Goal: Information Seeking & Learning: Learn about a topic

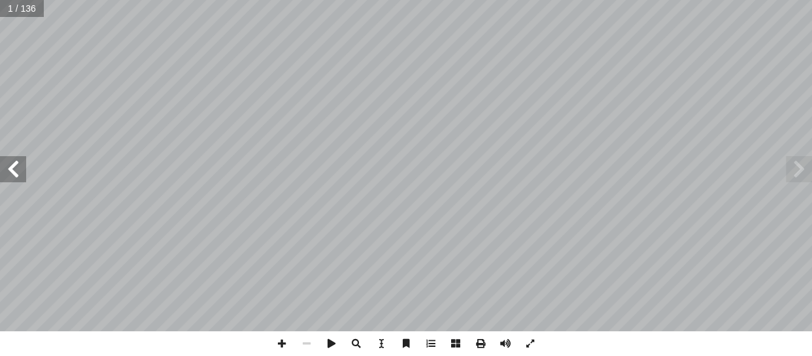
click at [16, 8] on input "text" at bounding box center [22, 8] width 44 height 17
type input "**"
click at [8, 175] on span at bounding box center [13, 169] width 26 height 26
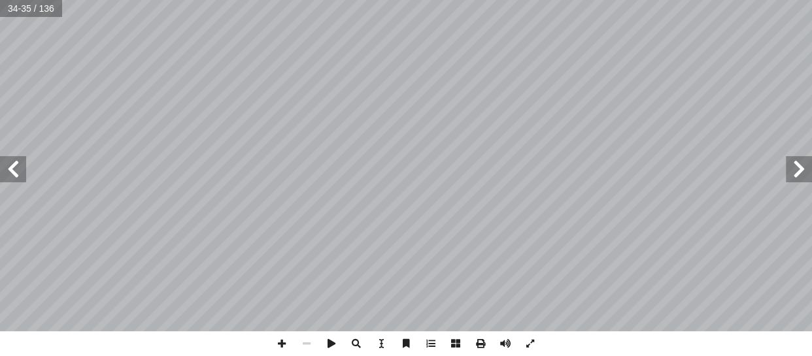
click at [8, 175] on span at bounding box center [13, 169] width 26 height 26
click at [809, 175] on span at bounding box center [799, 169] width 26 height 26
click at [18, 165] on span at bounding box center [13, 169] width 26 height 26
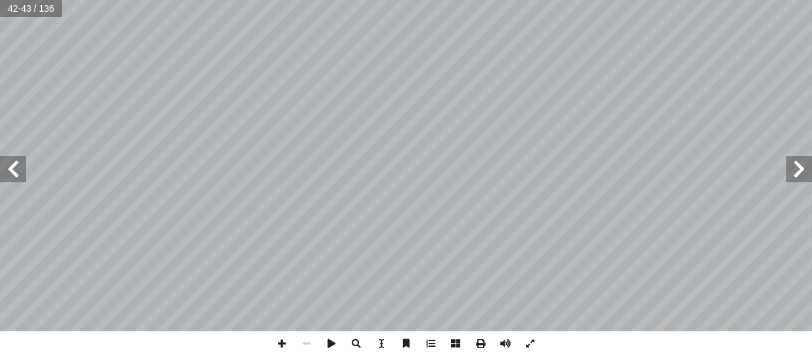
click at [18, 165] on span at bounding box center [13, 169] width 26 height 26
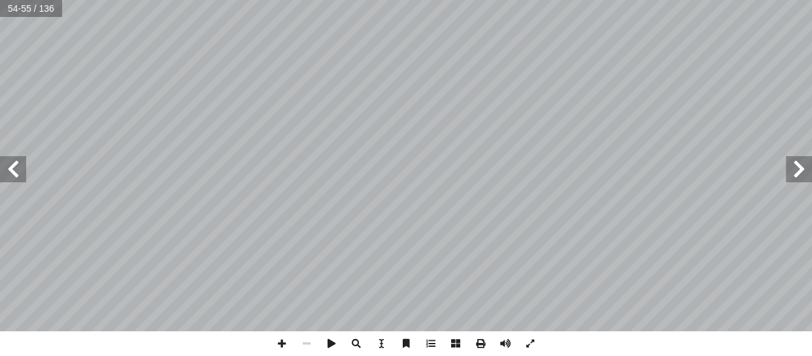
click at [18, 165] on span at bounding box center [13, 169] width 26 height 26
click at [32, 8] on input "text" at bounding box center [31, 8] width 62 height 17
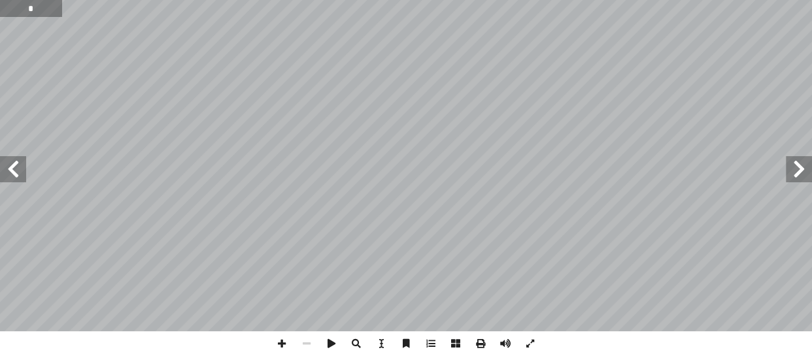
type input "*"
click at [19, 163] on span at bounding box center [13, 169] width 26 height 26
click at [33, 10] on input "text" at bounding box center [22, 8] width 44 height 17
type input "**"
click at [33, 10] on input "text" at bounding box center [31, 8] width 62 height 17
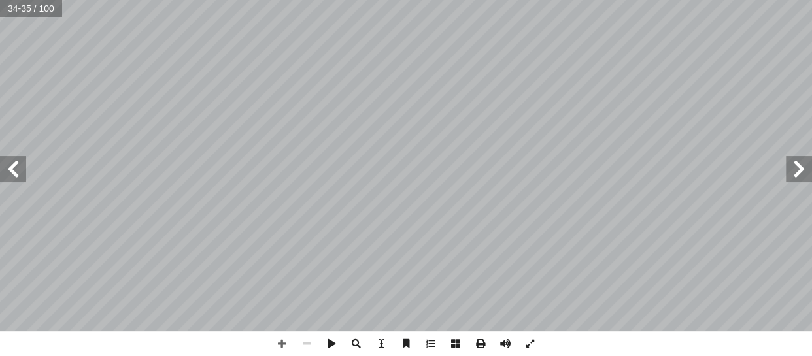
click at [18, 171] on span at bounding box center [13, 169] width 26 height 26
click at [13, 175] on span at bounding box center [13, 169] width 26 height 26
click at [1, 171] on span at bounding box center [13, 169] width 26 height 26
click at [3, 170] on span at bounding box center [13, 169] width 26 height 26
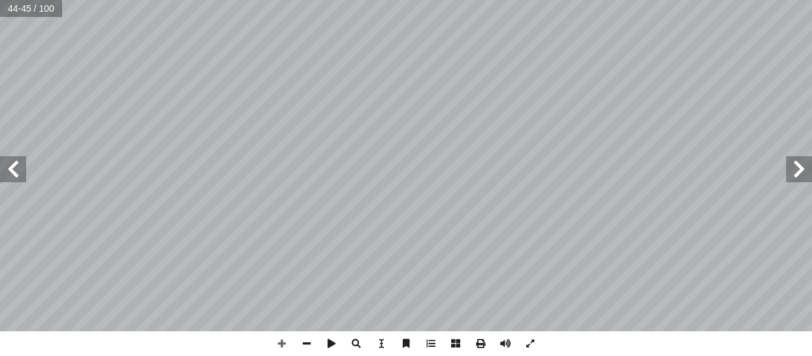
click at [3, 170] on span at bounding box center [13, 169] width 26 height 26
click at [805, 163] on span at bounding box center [799, 169] width 26 height 26
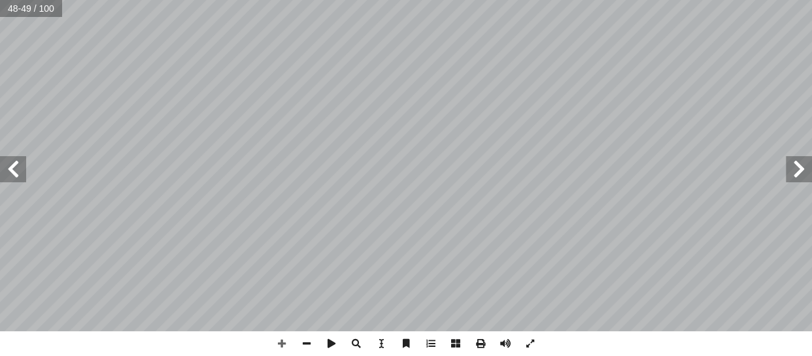
click at [805, 163] on span at bounding box center [799, 169] width 26 height 26
click at [19, 177] on span at bounding box center [13, 169] width 26 height 26
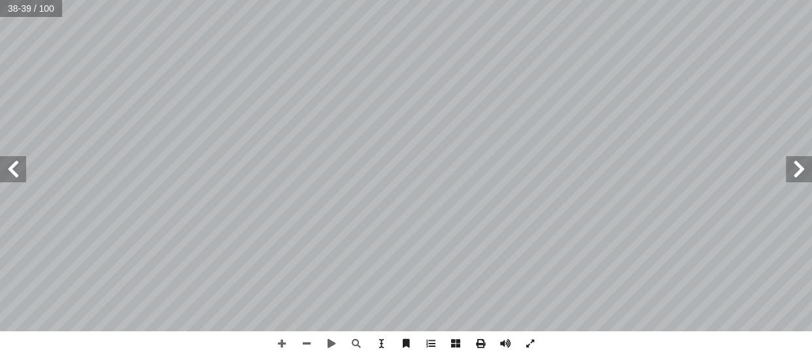
click at [7, 171] on span at bounding box center [13, 169] width 26 height 26
click at [304, 348] on span at bounding box center [306, 343] width 25 height 25
